Goal: Go to known website: Go to known website

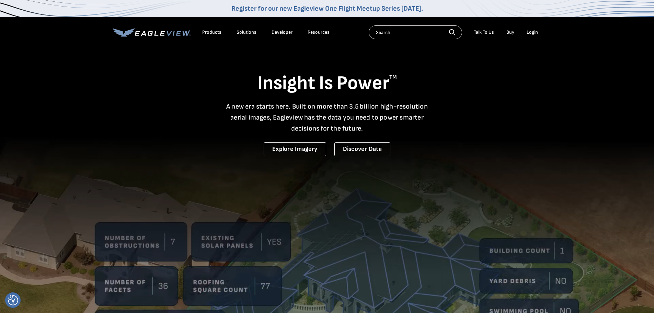
click at [531, 32] on div "Login" at bounding box center [532, 32] width 11 height 6
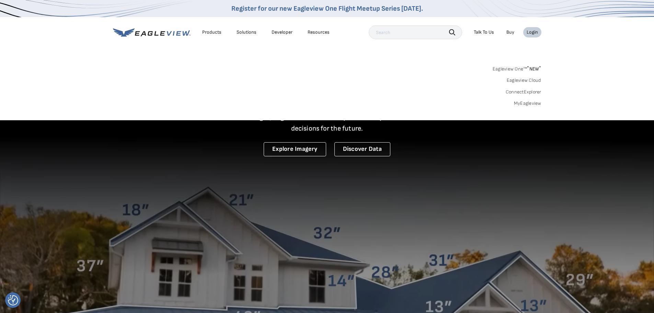
click at [525, 106] on link "MyEagleview" at bounding box center [527, 103] width 27 height 6
